Goal: Transaction & Acquisition: Purchase product/service

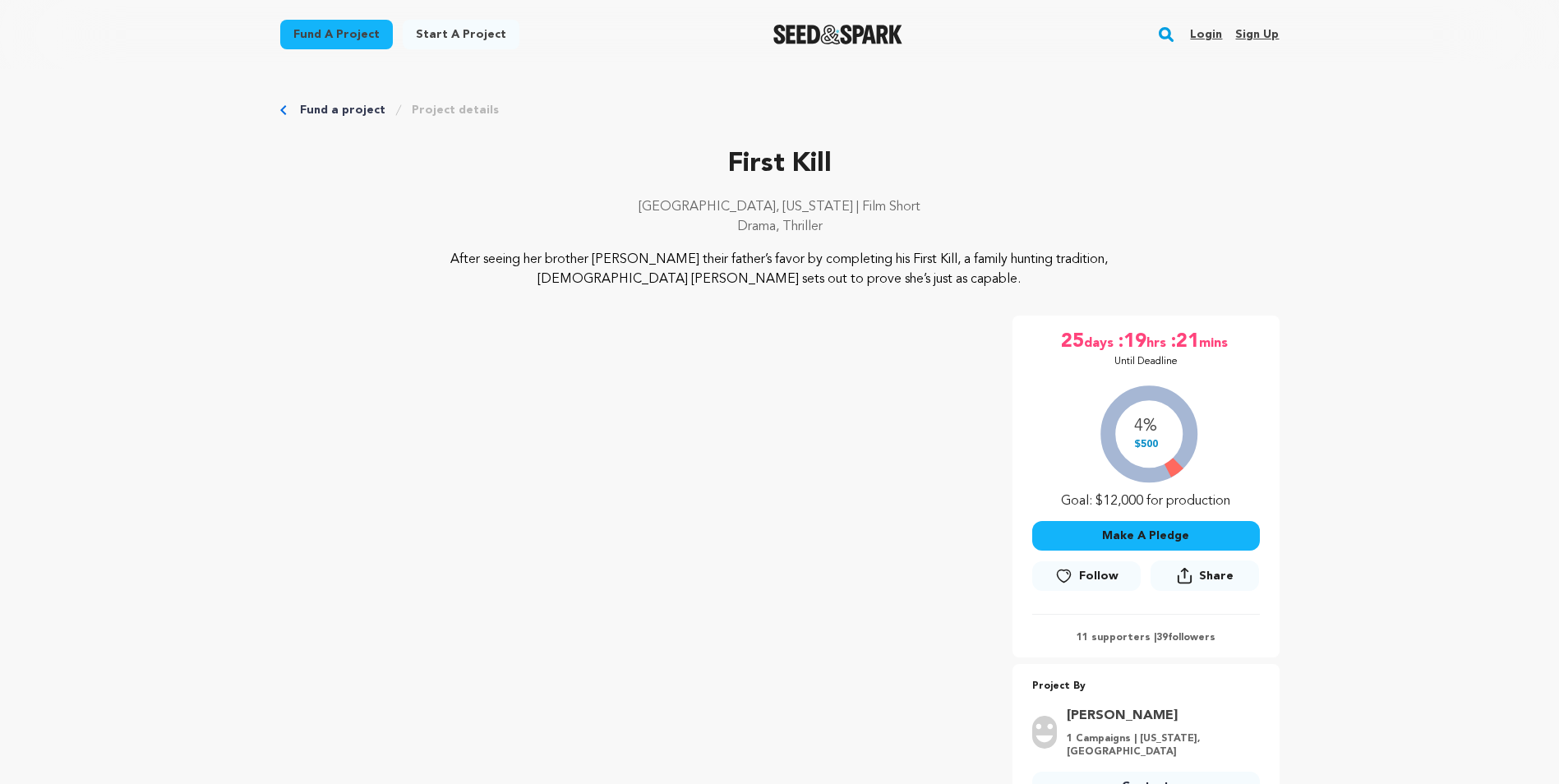
scroll to position [165, 0]
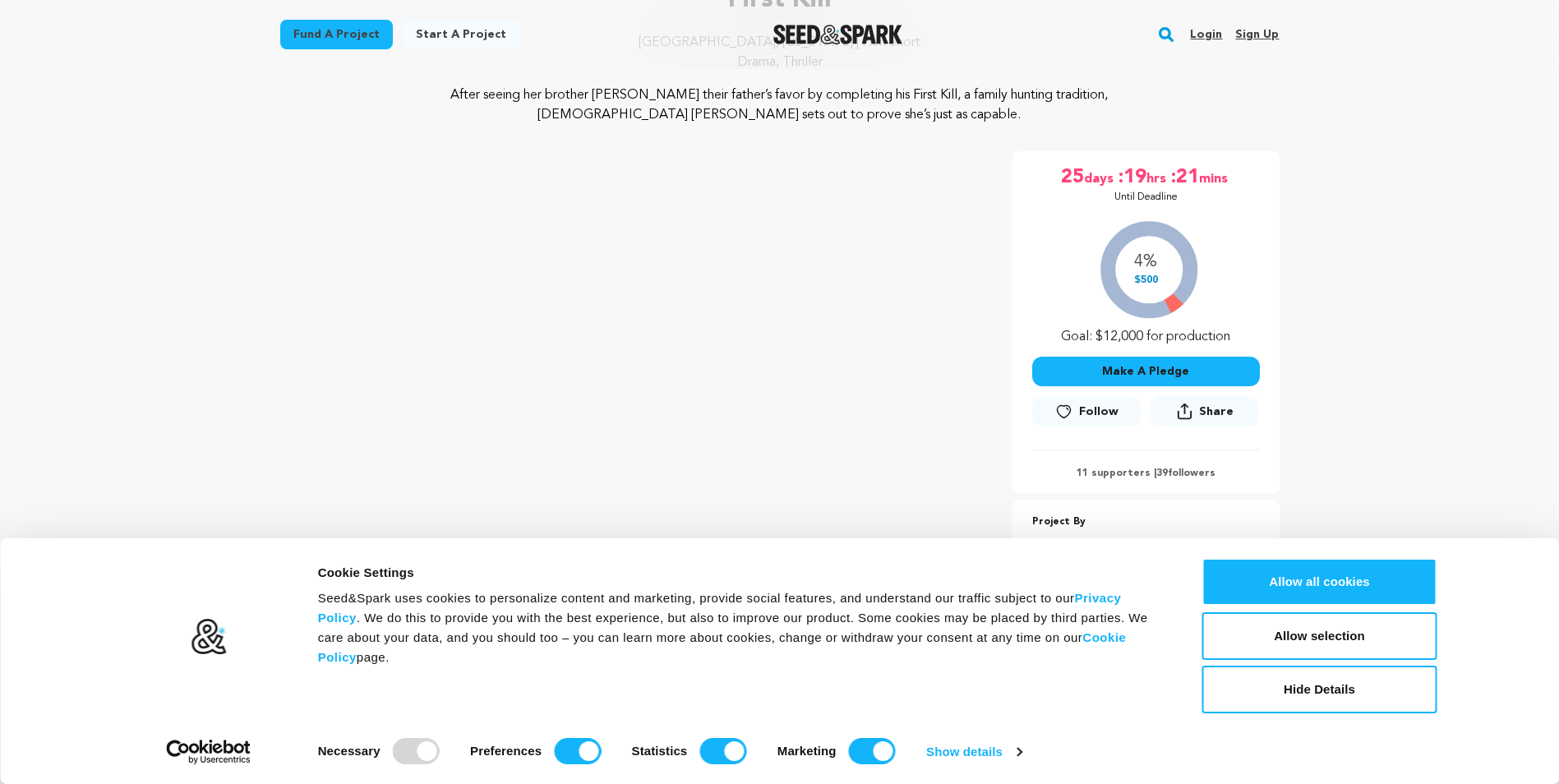
click at [1115, 365] on button "Make A Pledge" at bounding box center [1146, 371] width 228 height 30
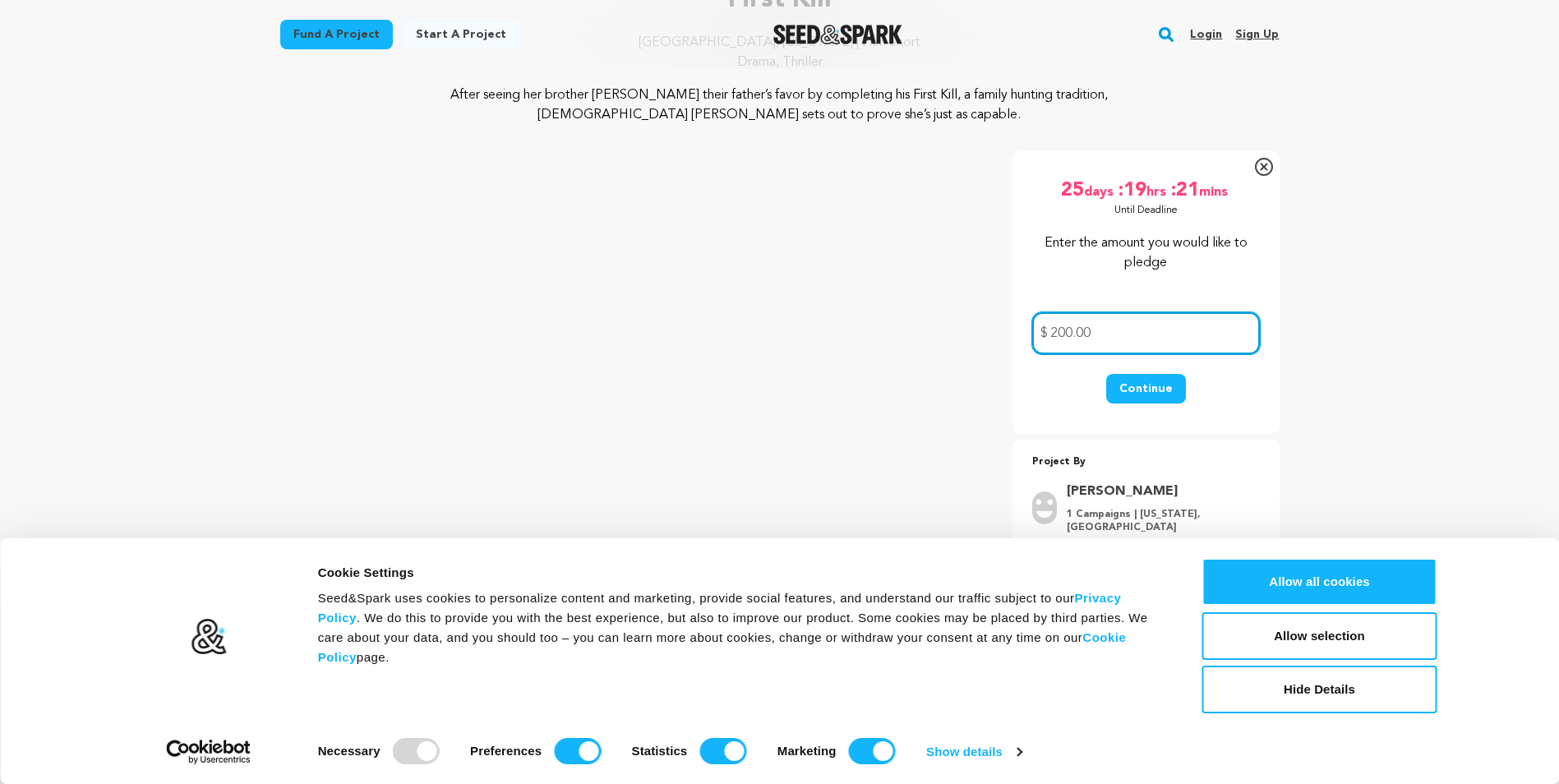
type input "200.00"
click at [1142, 381] on button "Continue" at bounding box center [1146, 388] width 80 height 30
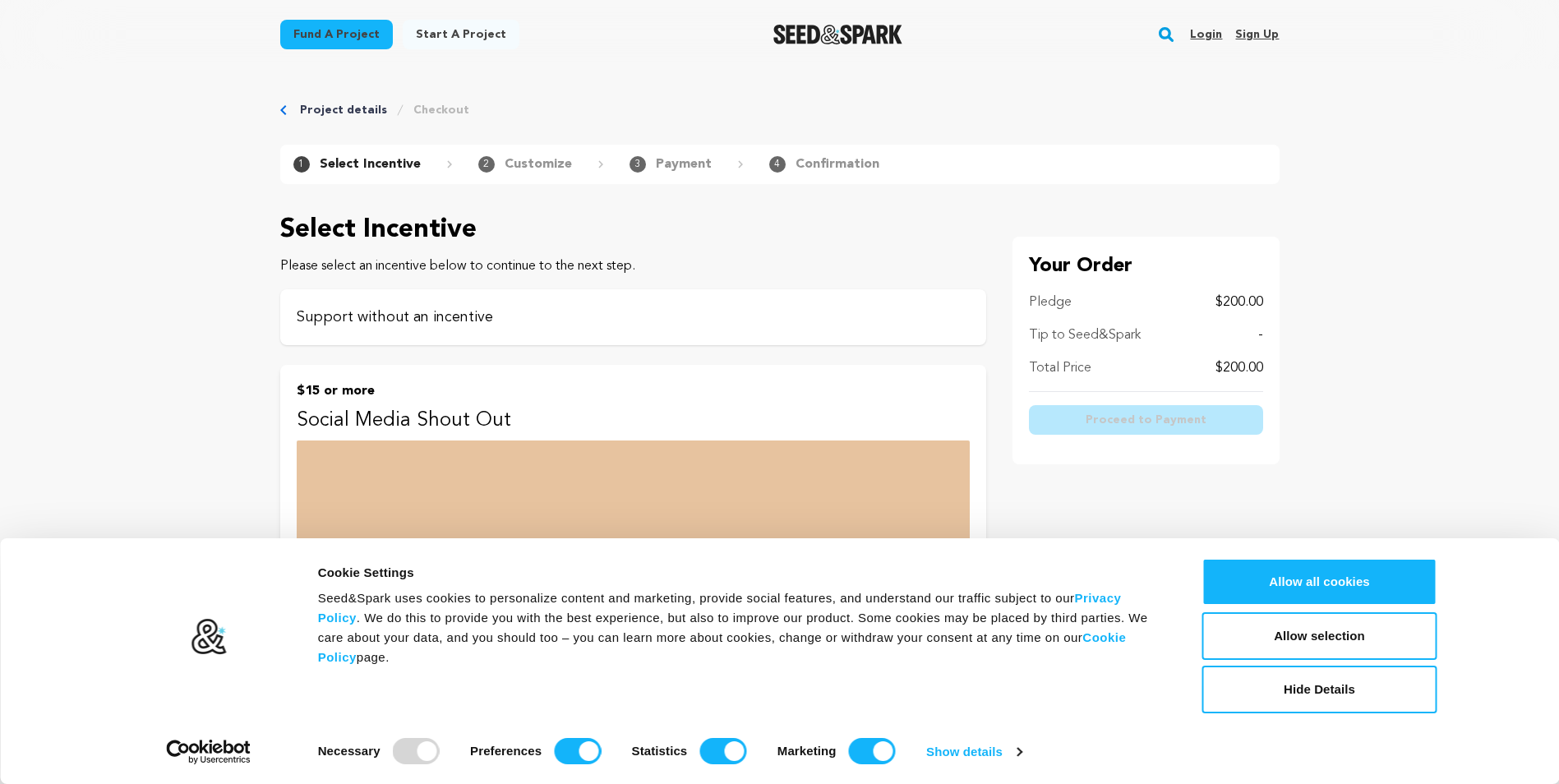
click at [398, 315] on p "Support without an incentive" at bounding box center [633, 317] width 673 height 23
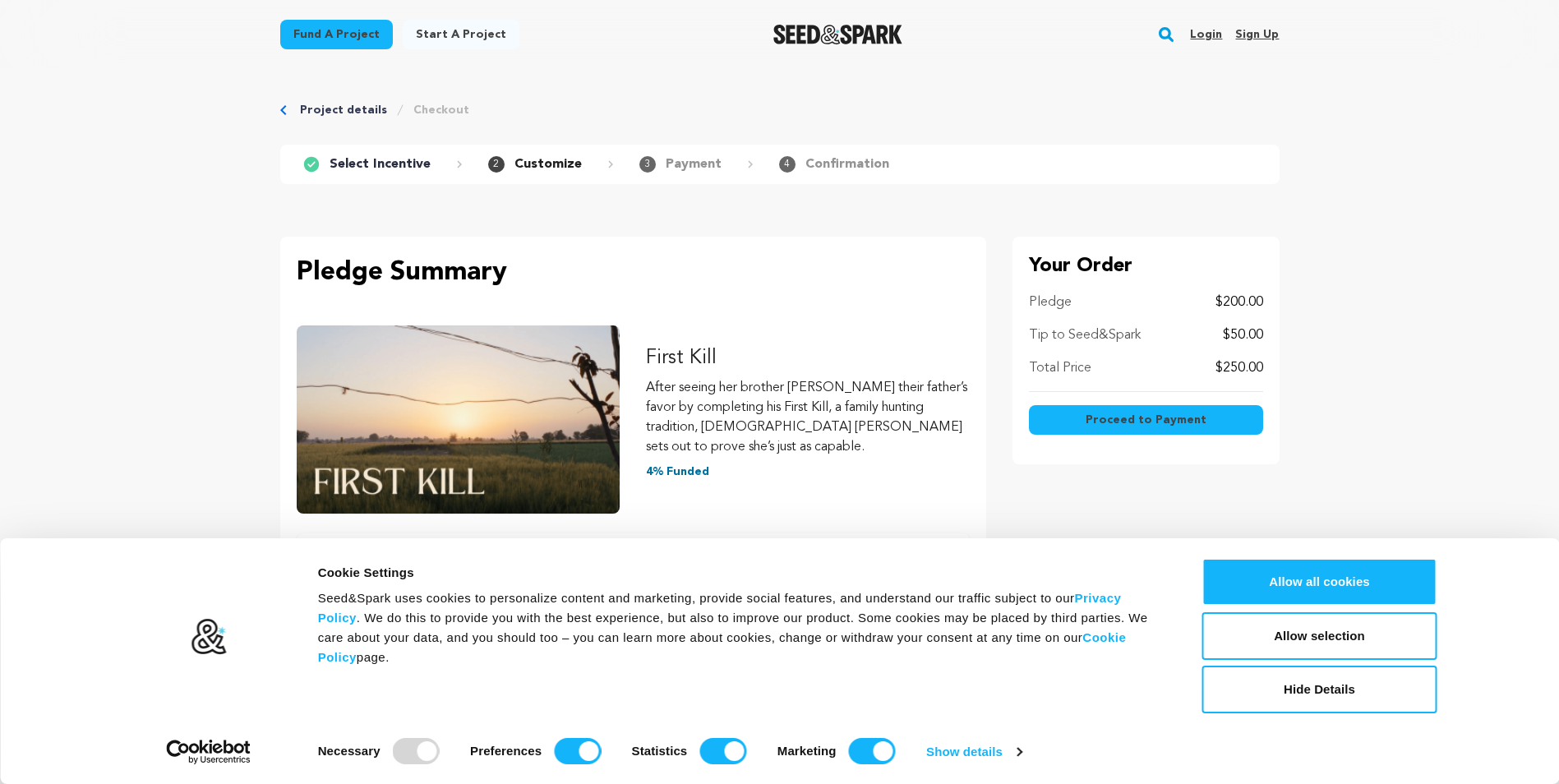
click at [1152, 415] on span "Proceed to Payment" at bounding box center [1146, 420] width 121 height 16
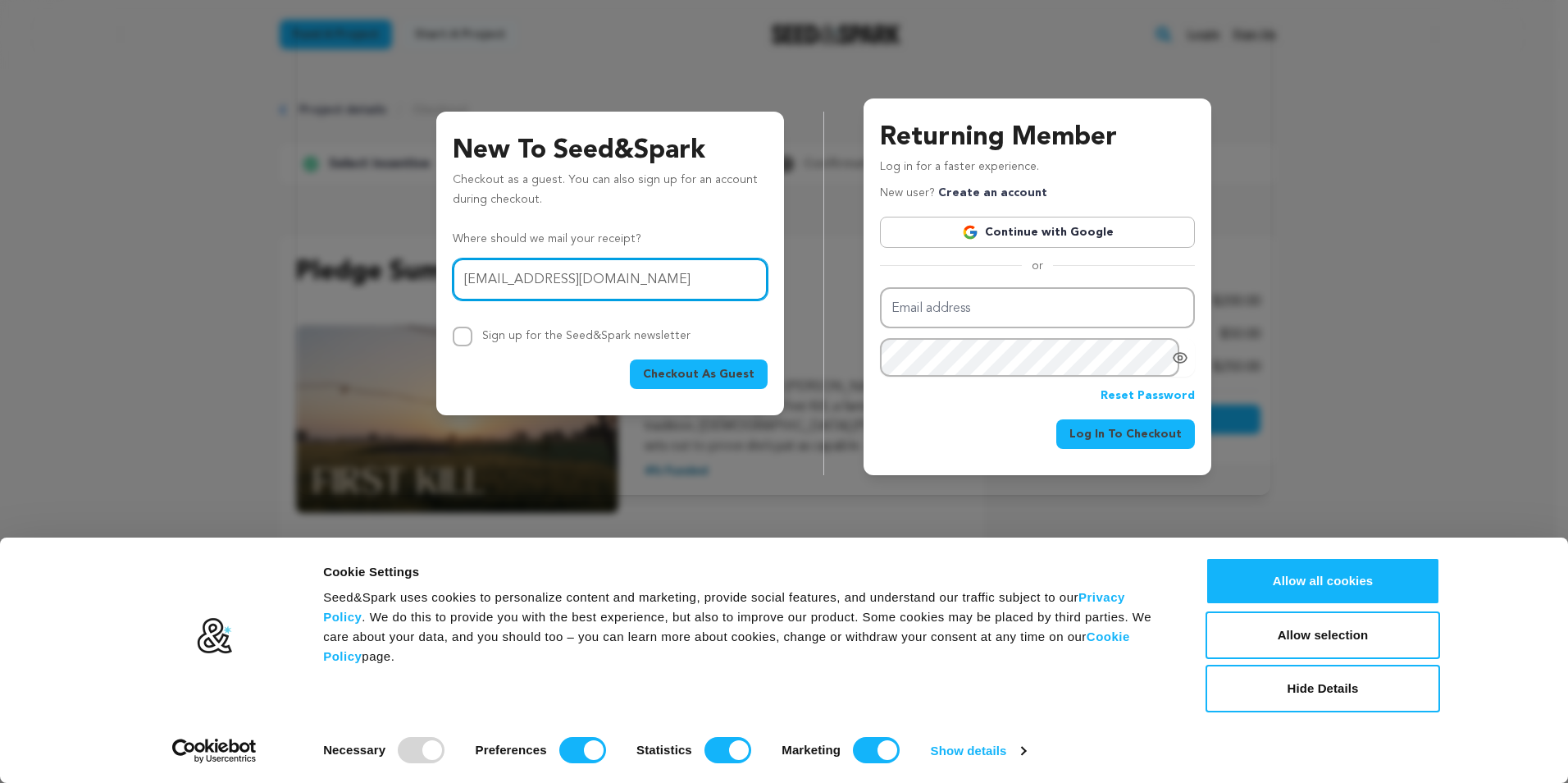
type input "fleminga@stifel.com"
click at [703, 373] on span "Checkout As Guest" at bounding box center [699, 374] width 112 height 16
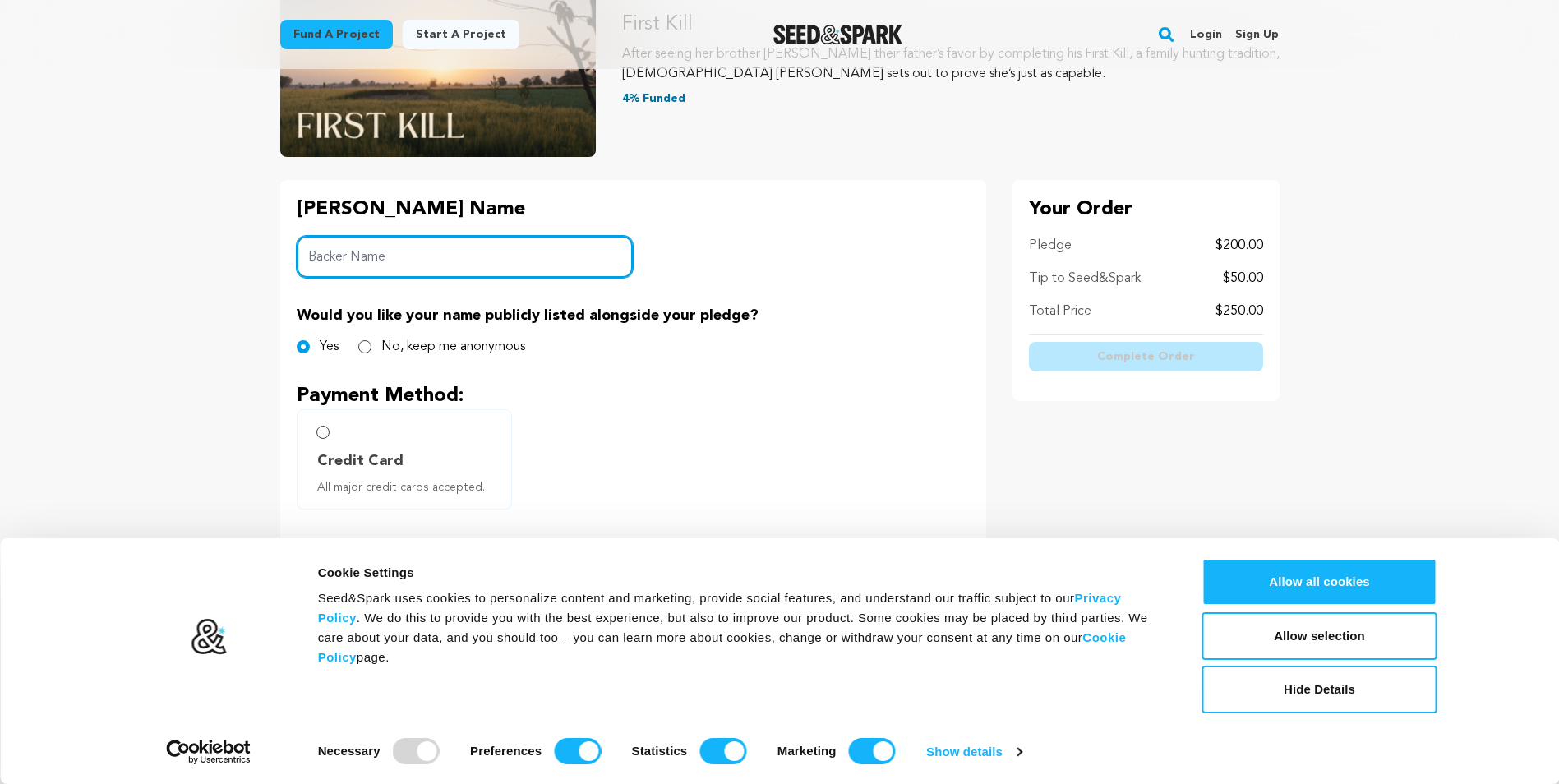
scroll to position [247, 0]
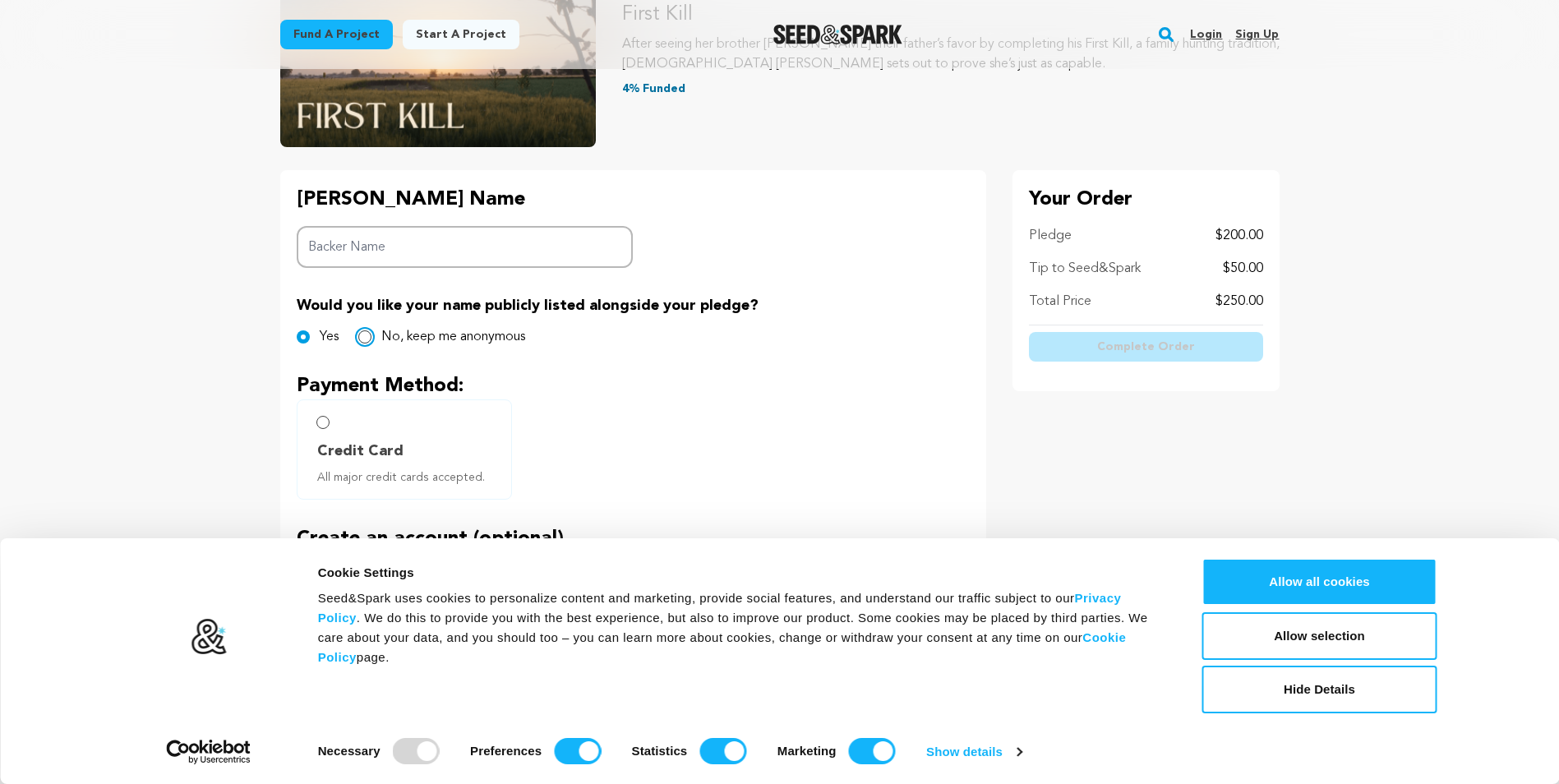
click at [365, 336] on input "No, keep me anonymous" at bounding box center [365, 336] width 13 height 13
radio input "true"
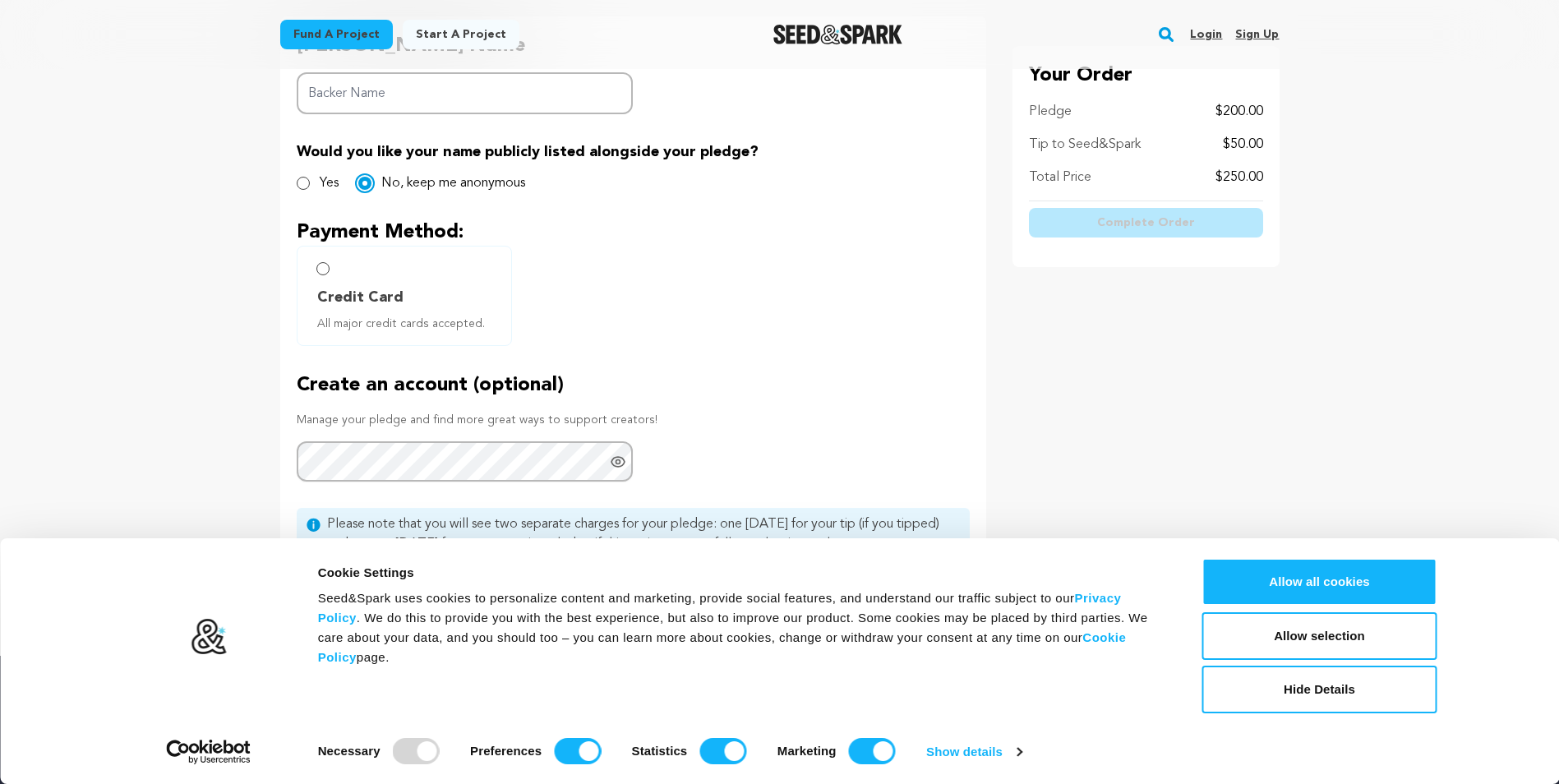
scroll to position [411, 0]
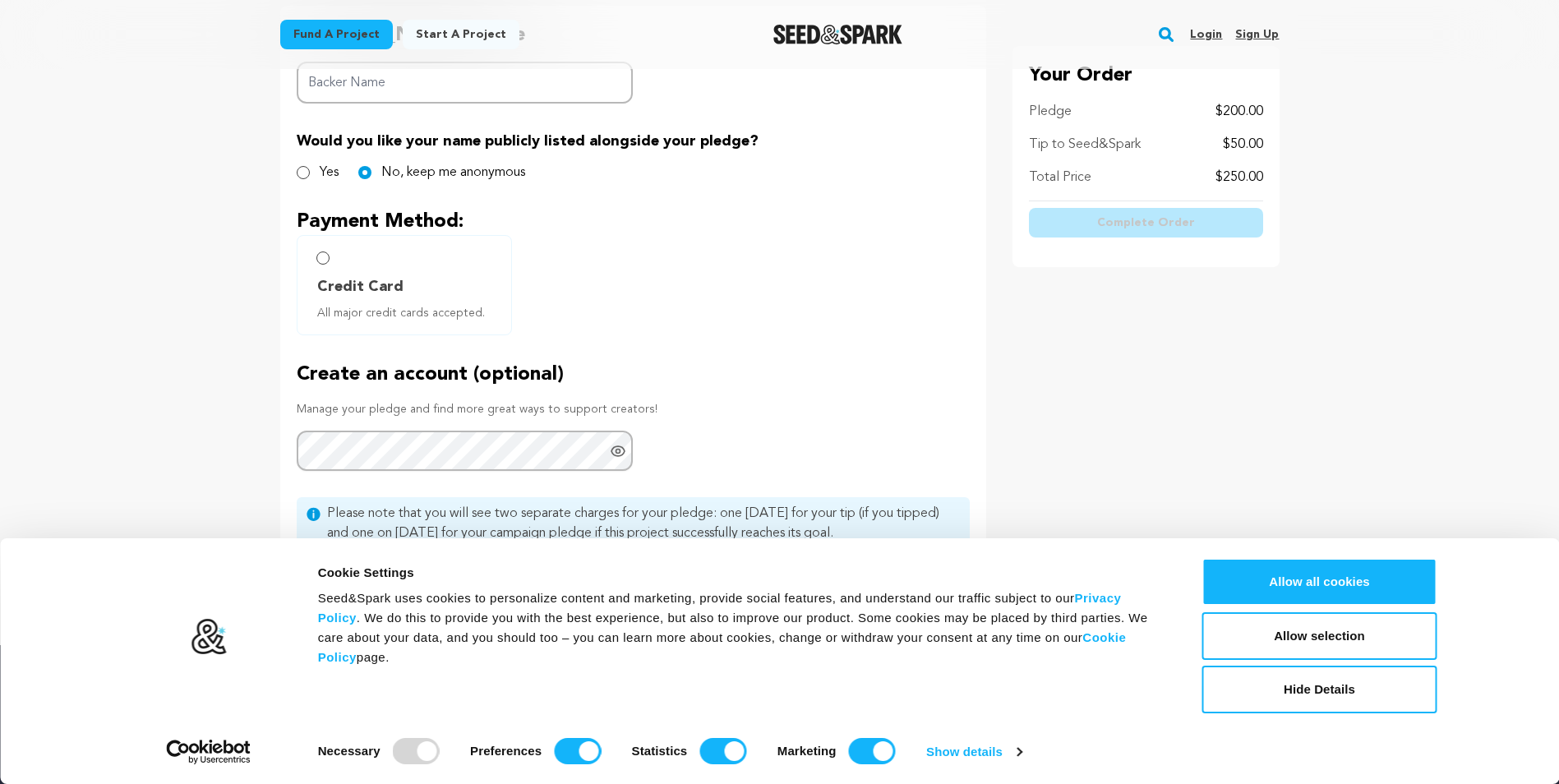
click at [314, 257] on label "Credit Card All major credit cards accepted." at bounding box center [404, 285] width 216 height 100
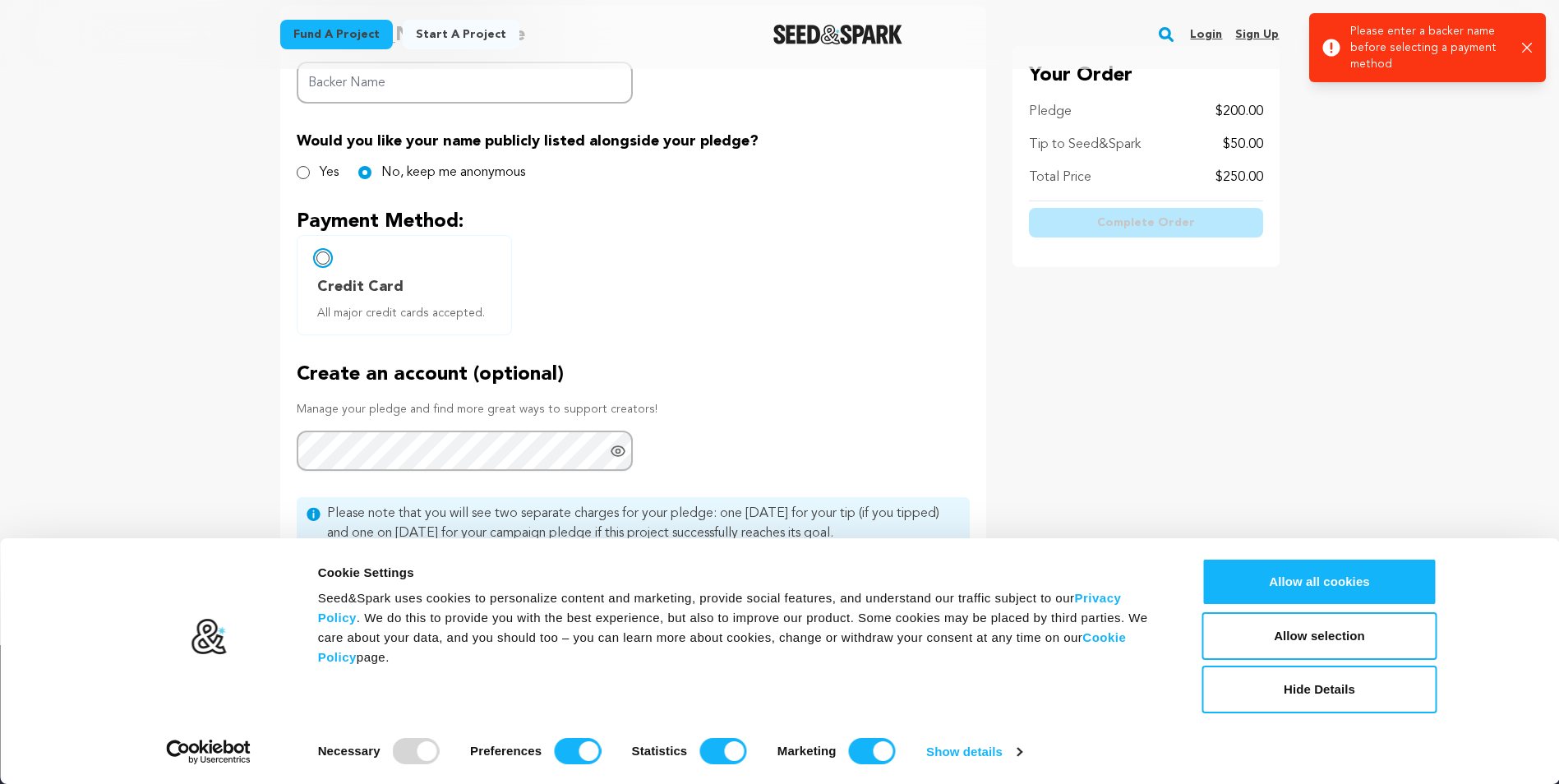
click at [320, 258] on input "Credit Card All major credit cards accepted." at bounding box center [323, 258] width 13 height 13
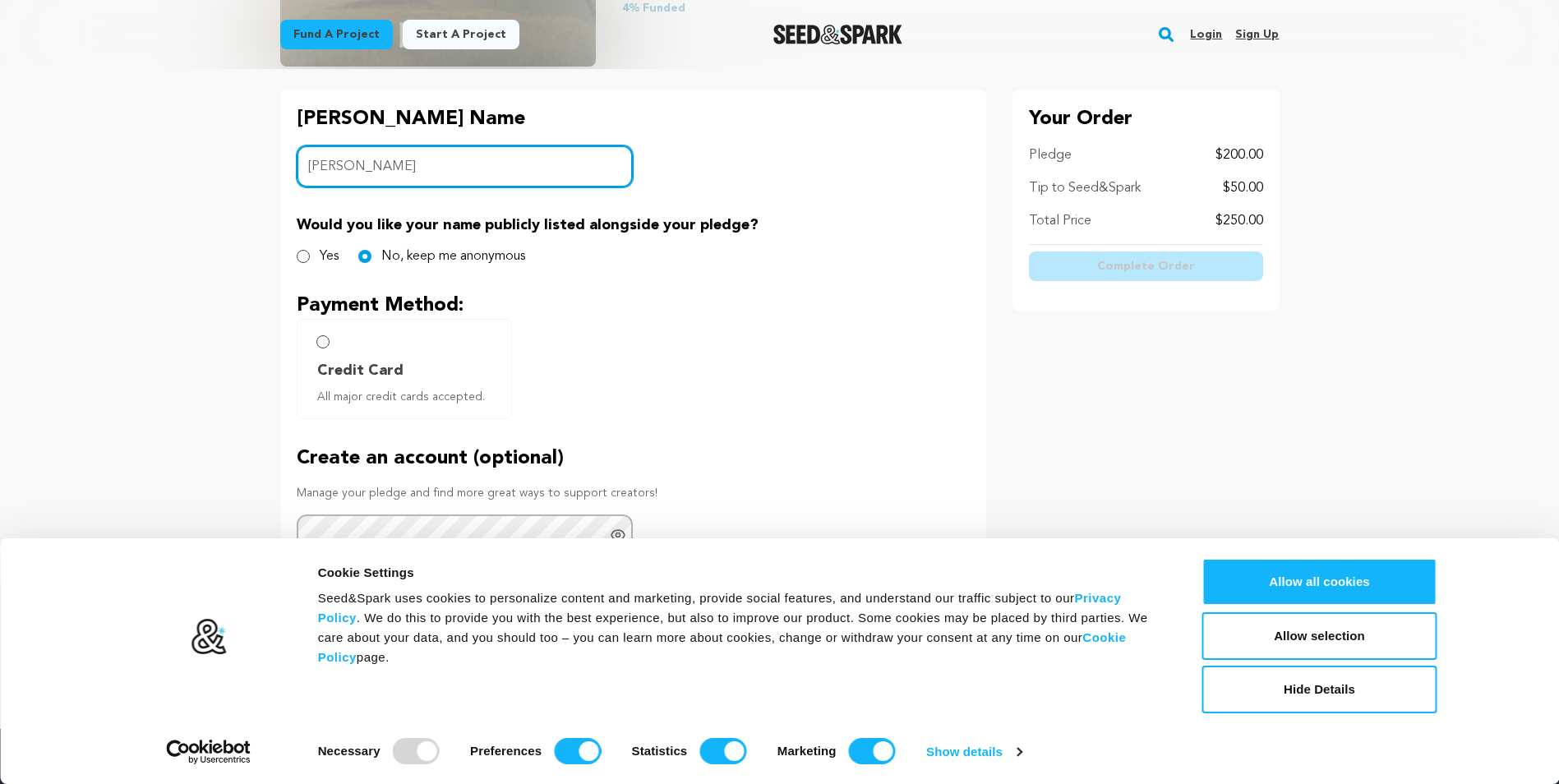
scroll to position [328, 0]
type input "Andrew Fleming"
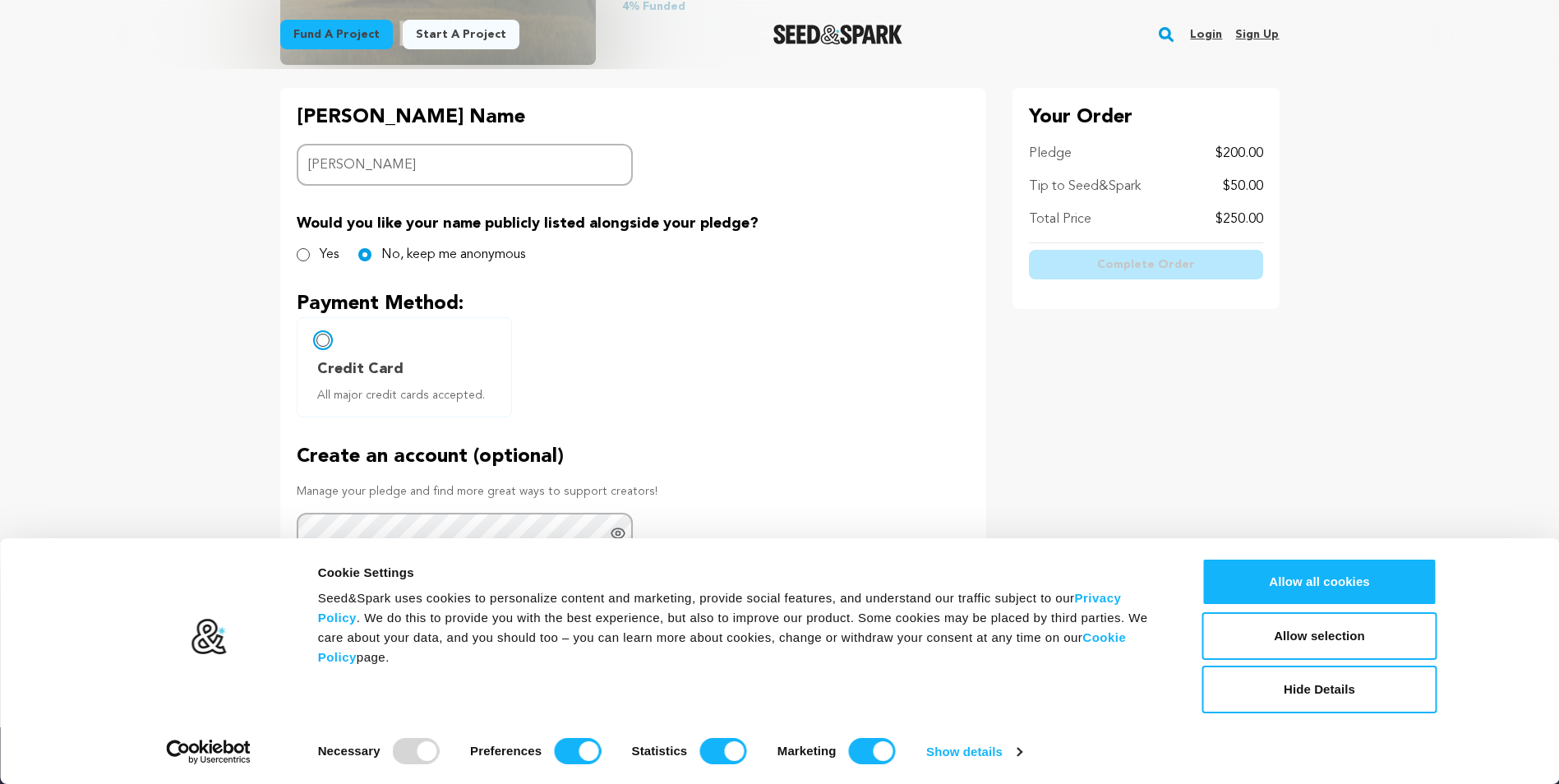
click at [319, 340] on input "Credit Card All major credit cards accepted." at bounding box center [323, 340] width 13 height 13
radio input "false"
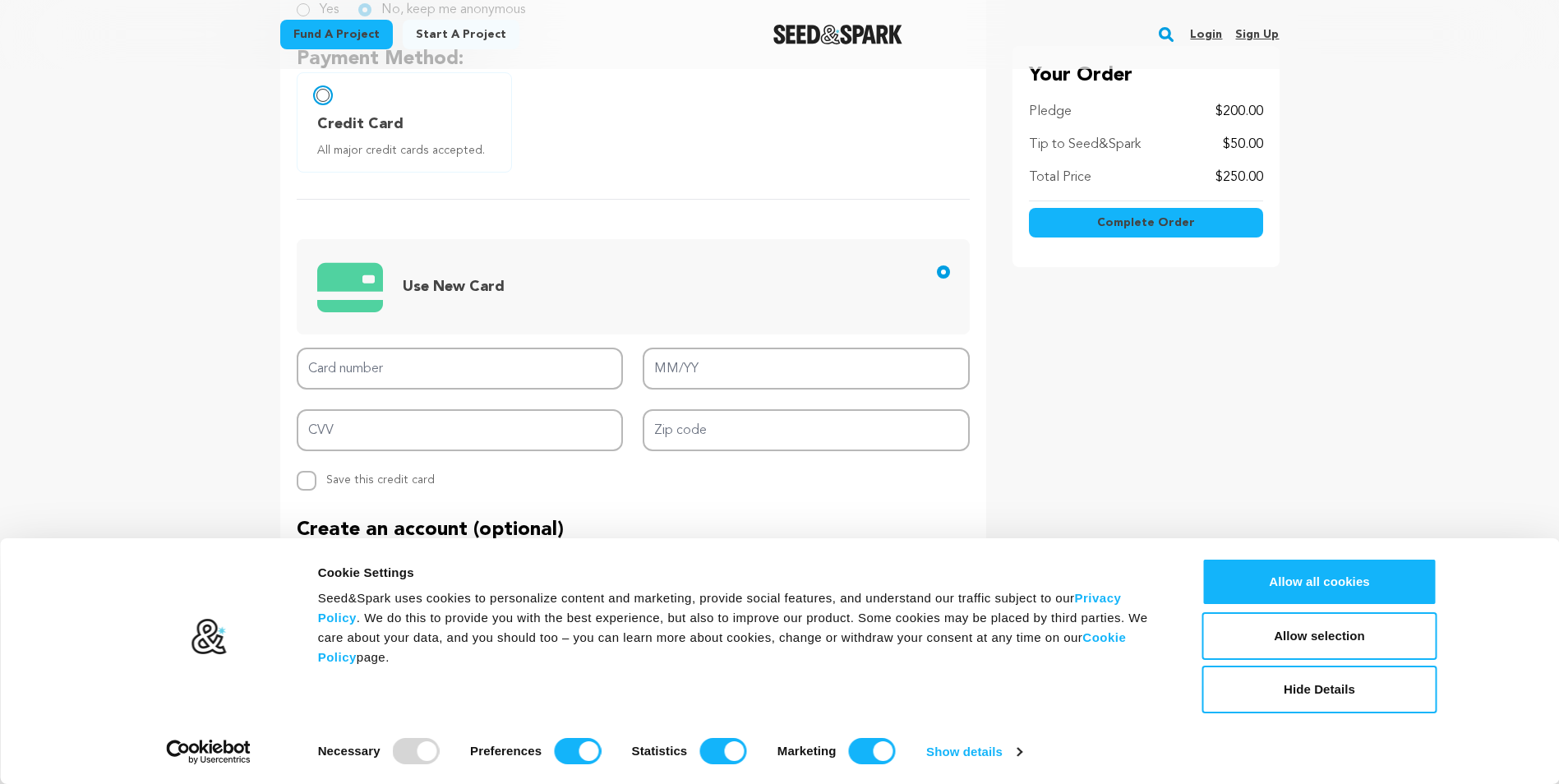
scroll to position [575, 0]
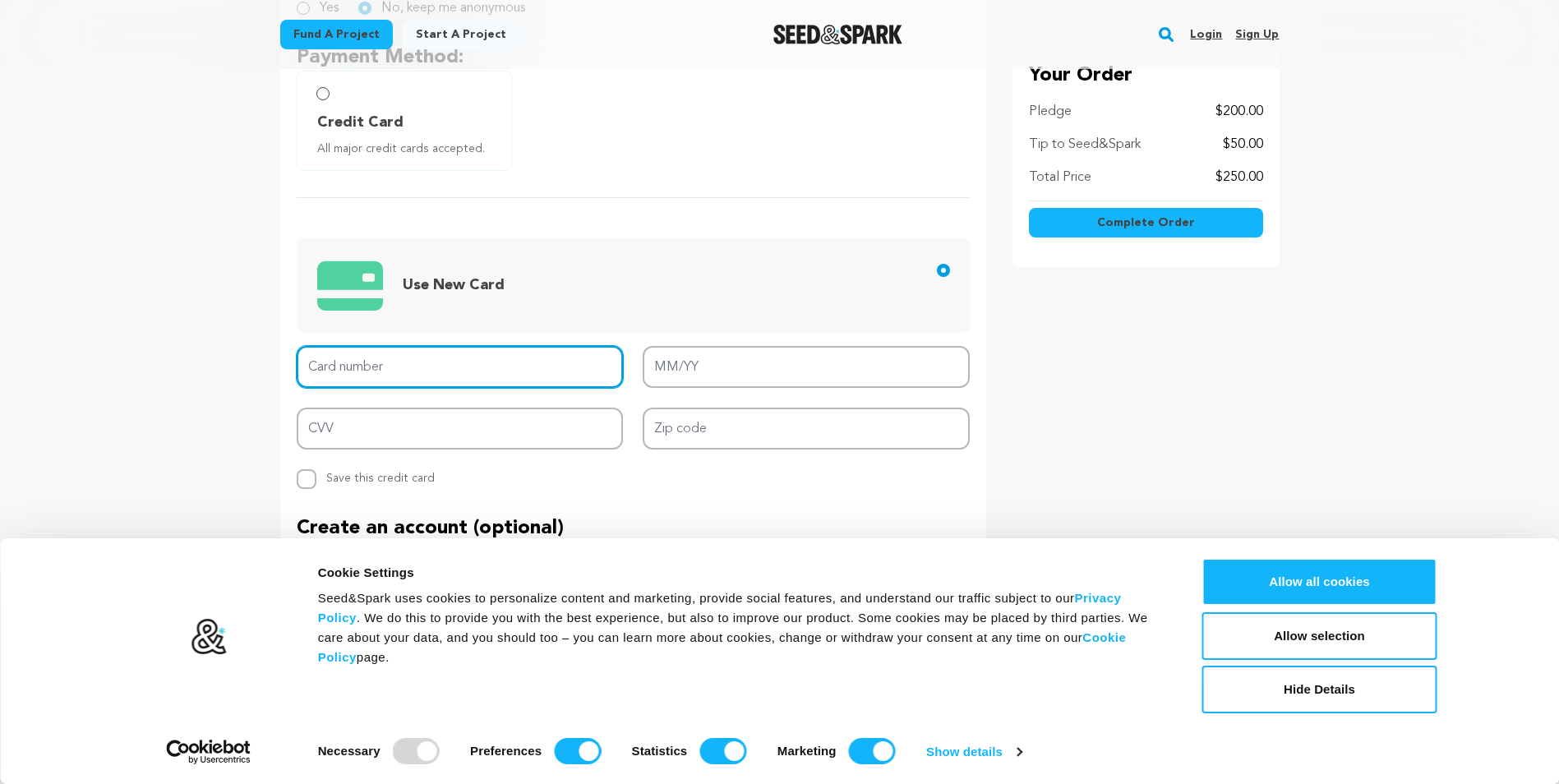
click at [350, 365] on input "Card number" at bounding box center [459, 366] width 327 height 42
type input "5112 7101 0236 0623"
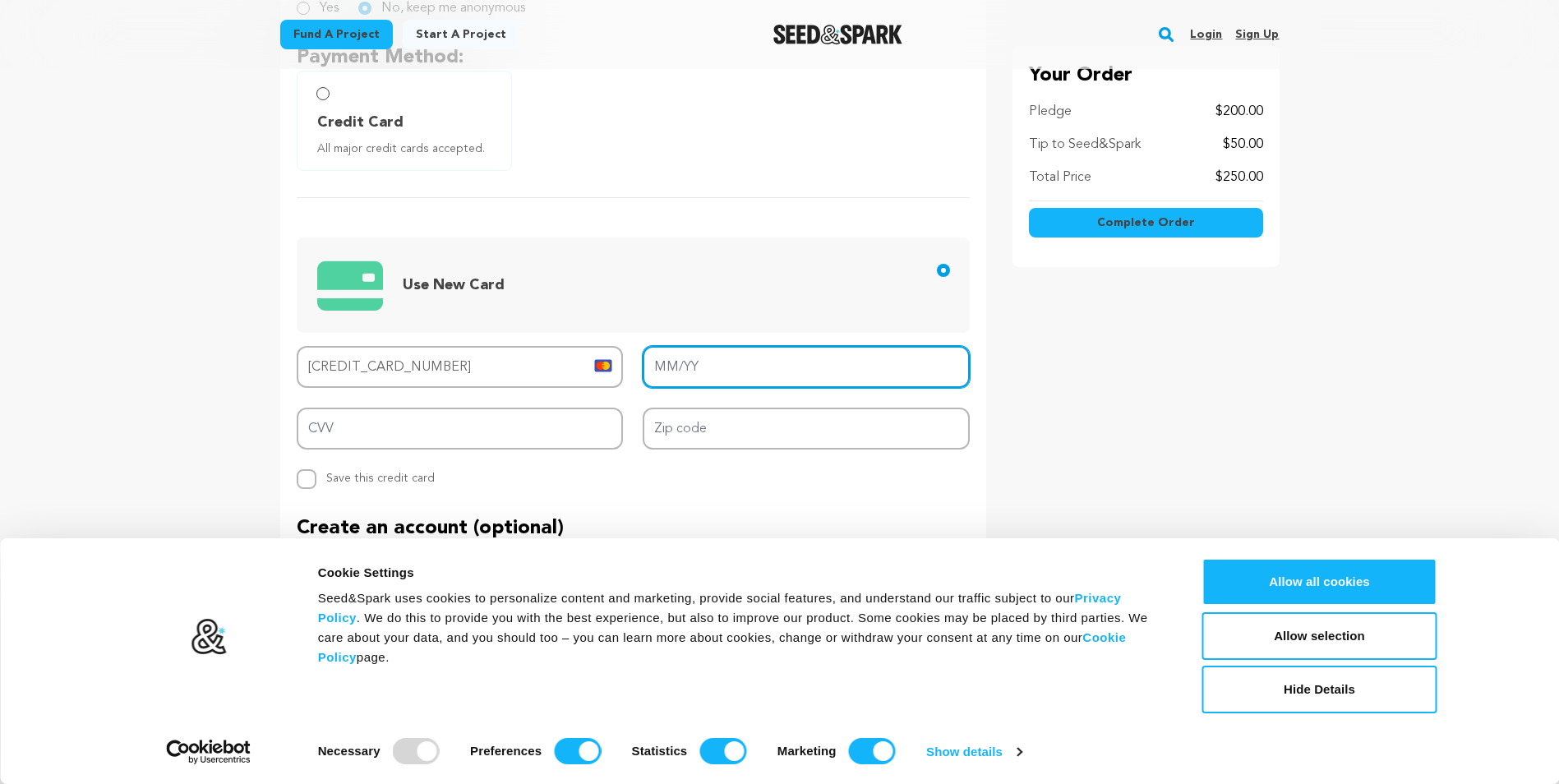
click at [687, 368] on input "MM/YY" at bounding box center [806, 366] width 327 height 42
type input "09/25"
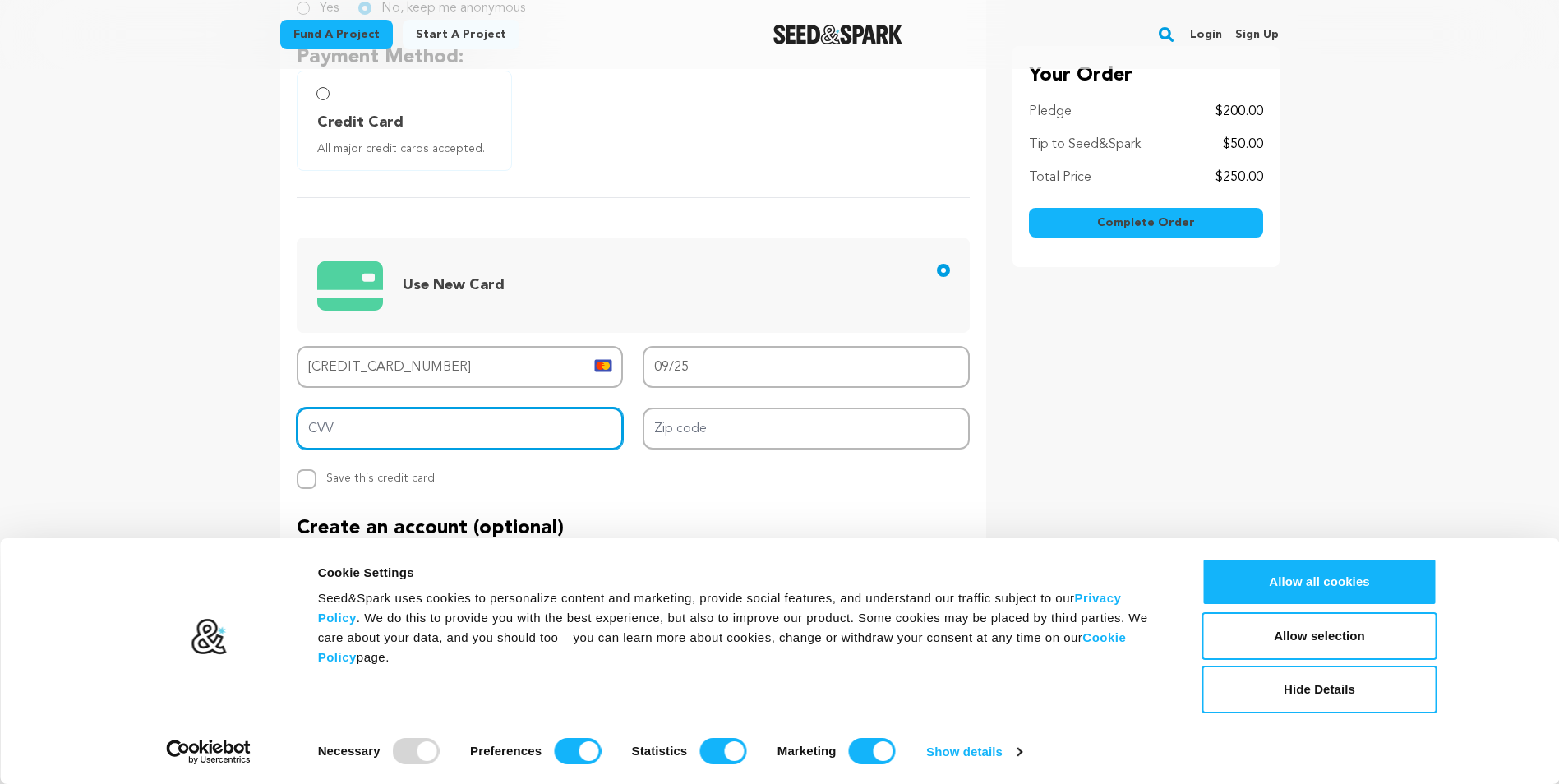
click at [419, 443] on input "CVV" at bounding box center [459, 428] width 327 height 42
click at [340, 423] on input "CVV" at bounding box center [459, 428] width 327 height 42
type input "794"
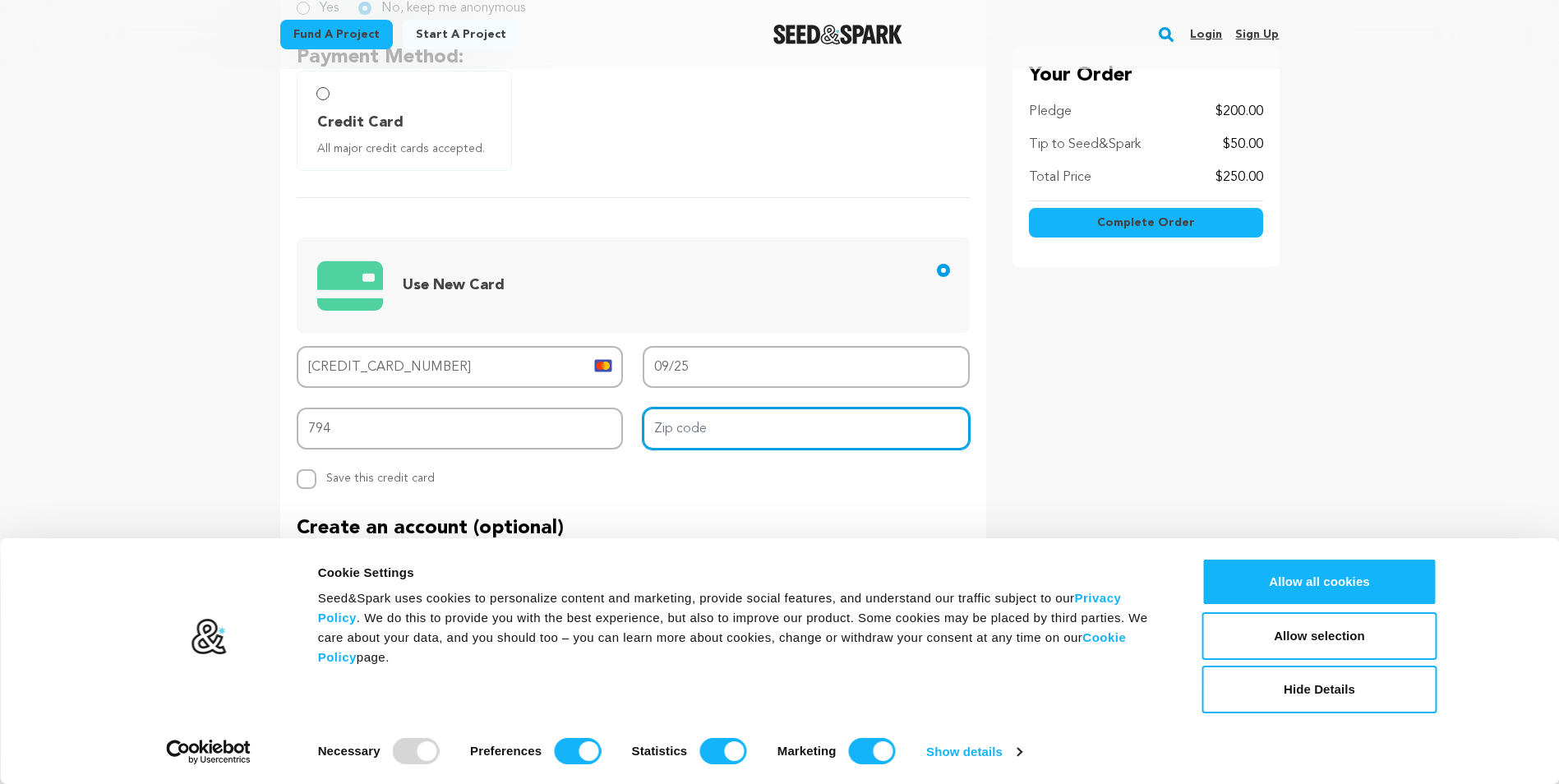
click at [686, 434] on input "Zip code" at bounding box center [806, 428] width 327 height 42
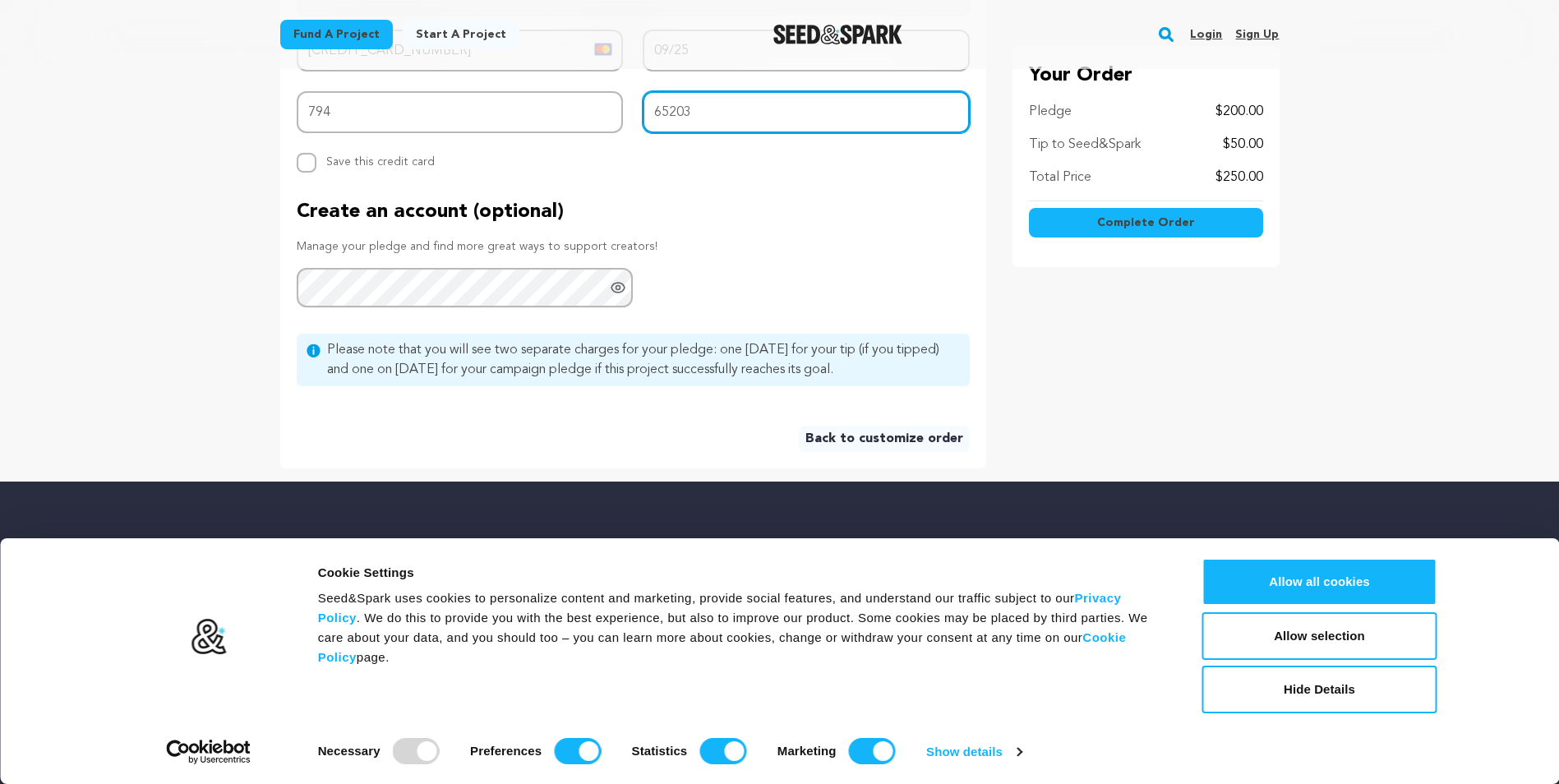
scroll to position [903, 0]
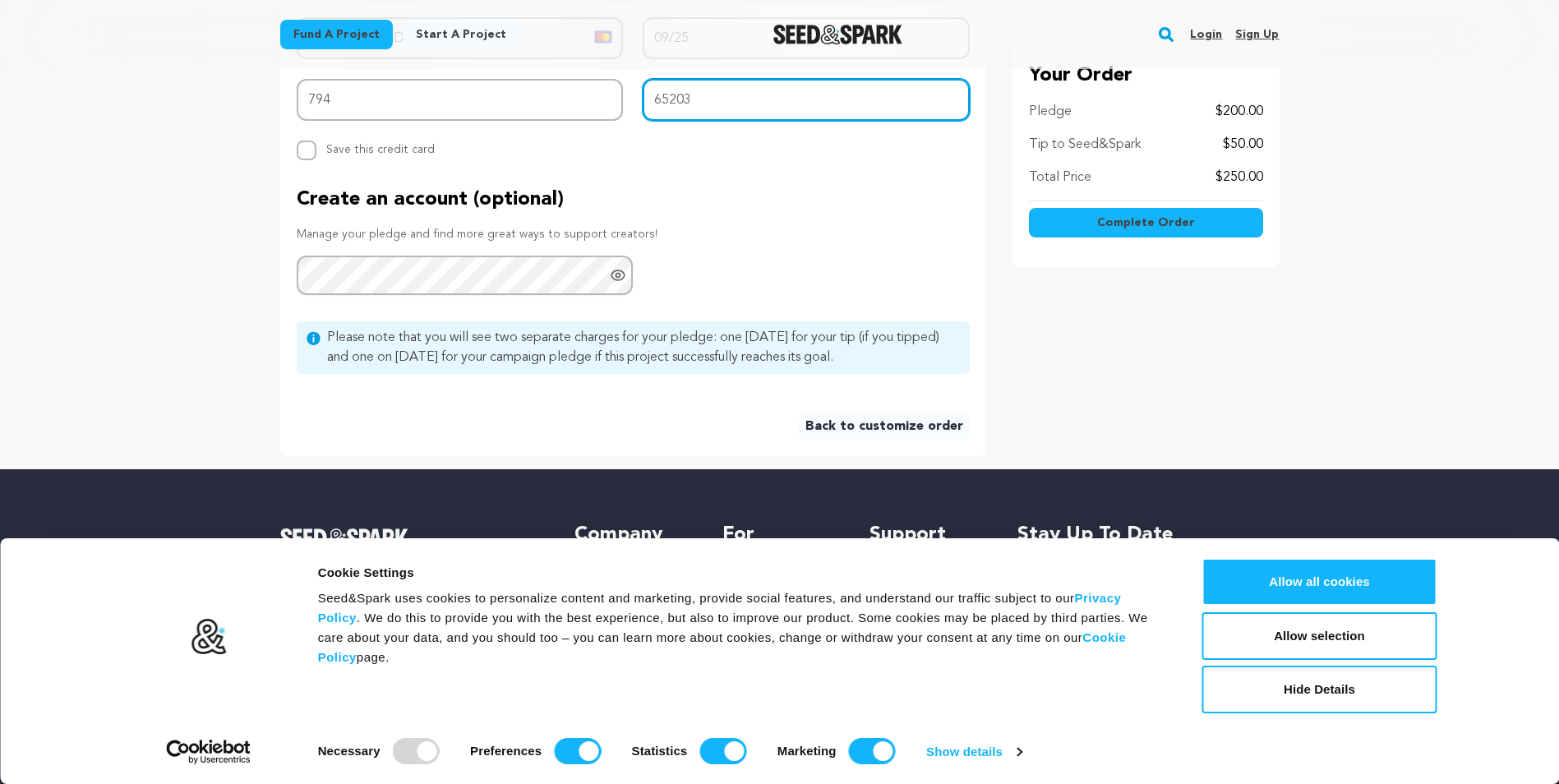
type input "65203"
click at [1133, 219] on span "Complete Order" at bounding box center [1146, 223] width 98 height 16
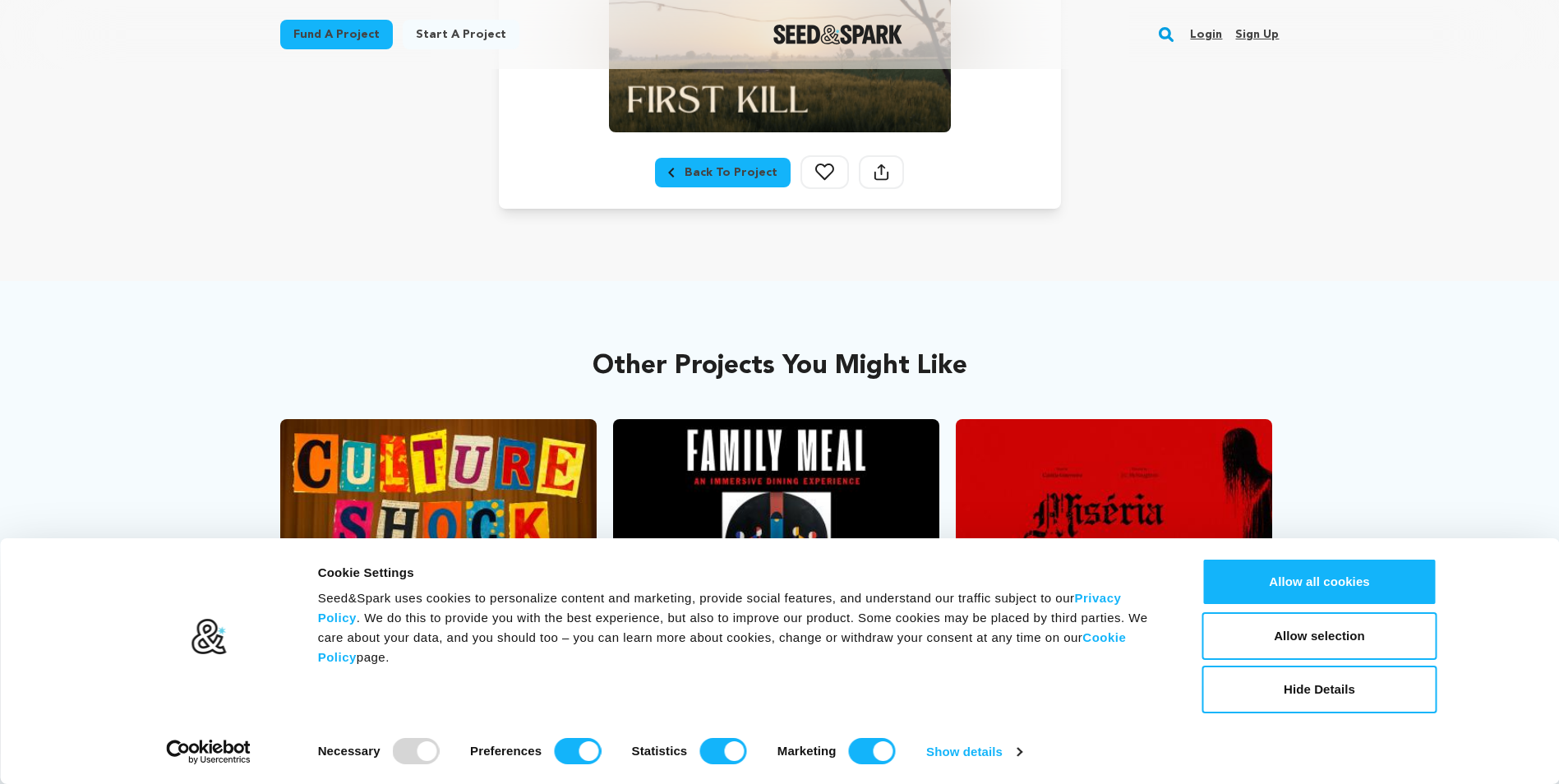
scroll to position [1108, 0]
